Goal: Transaction & Acquisition: Purchase product/service

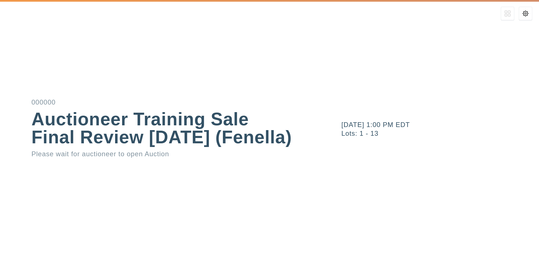
click at [387, 123] on div "[DATE] 1:00 PM EDT" at bounding box center [439, 124] width 197 height 7
click at [359, 146] on div "[DATE] 1:00 PM EDT Lots: 1 - 13" at bounding box center [430, 128] width 215 height 256
click at [354, 122] on div "[DATE] 1:00 PM EDT" at bounding box center [439, 124] width 197 height 7
click at [272, 127] on div "Auctioneer Training Sale Final Review [DATE] (Fenella)" at bounding box center [161, 128] width 260 height 36
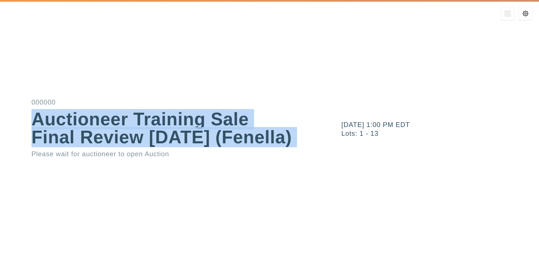
click at [272, 127] on div "Auctioneer Training Sale Final Review [DATE] (Fenella)" at bounding box center [161, 128] width 260 height 36
click at [237, 132] on div "Auctioneer Training Sale Final Review [DATE] (Fenella)" at bounding box center [161, 128] width 260 height 36
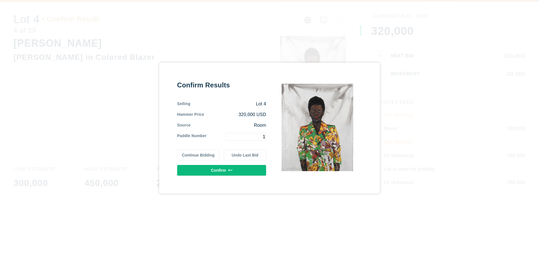
type input "1"
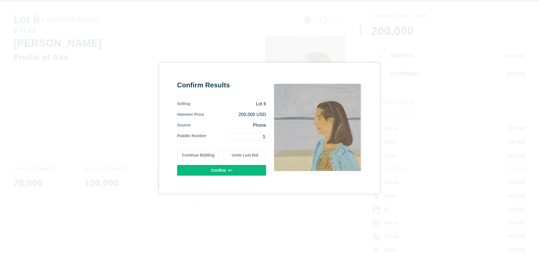
type input "1"
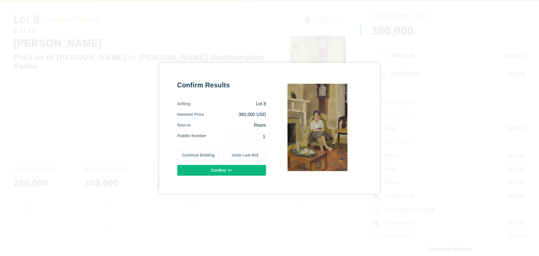
type input "1"
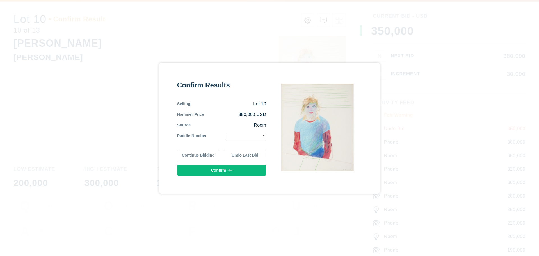
type input "1"
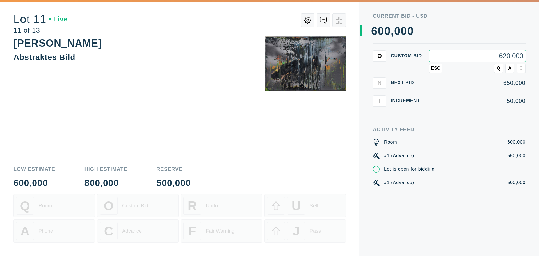
type input "620,000"
type input "680,000"
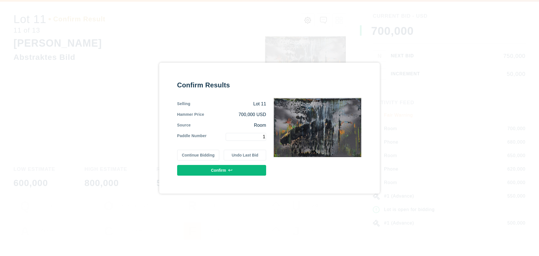
type input "1"
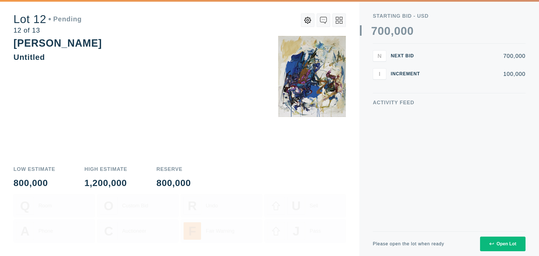
click at [407, 103] on div "Activity Feed" at bounding box center [449, 102] width 153 height 5
click at [422, 101] on div "Activity Feed" at bounding box center [449, 102] width 153 height 5
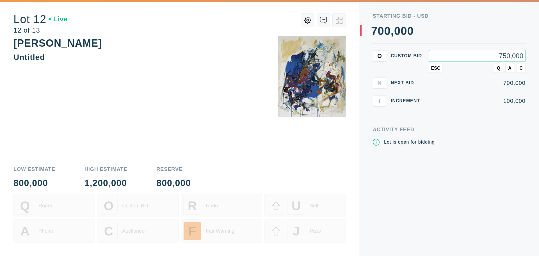
type input "750,000"
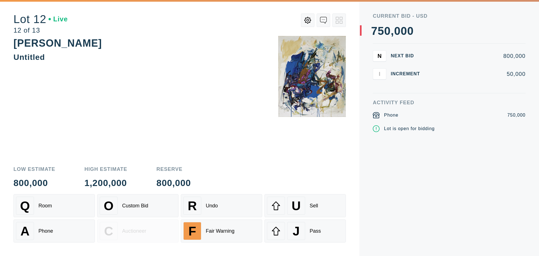
click at [436, 122] on div "Phone 750,000 Lot is open for bidding" at bounding box center [449, 122] width 153 height 20
click at [261, 150] on div "[PERSON_NAME] Untitled" at bounding box center [179, 98] width 332 height 124
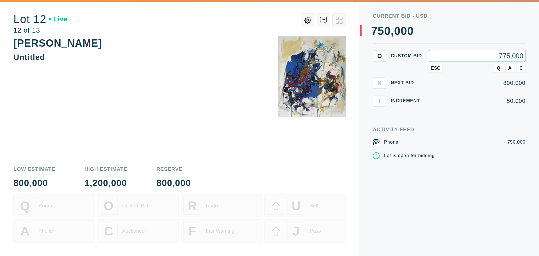
type input "775,000"
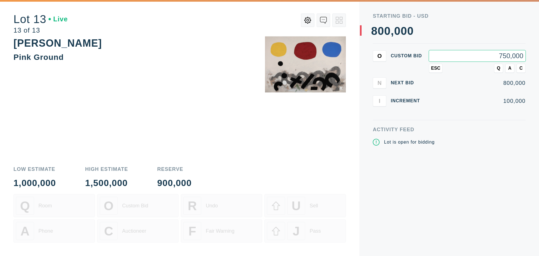
type input "750,000"
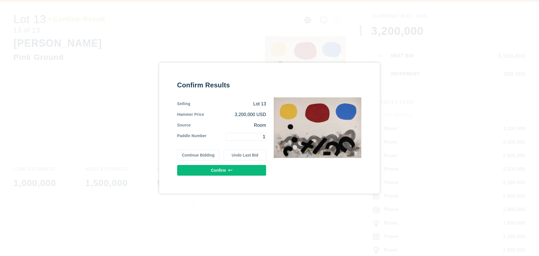
type input "1"
